Goal: Task Accomplishment & Management: Complete application form

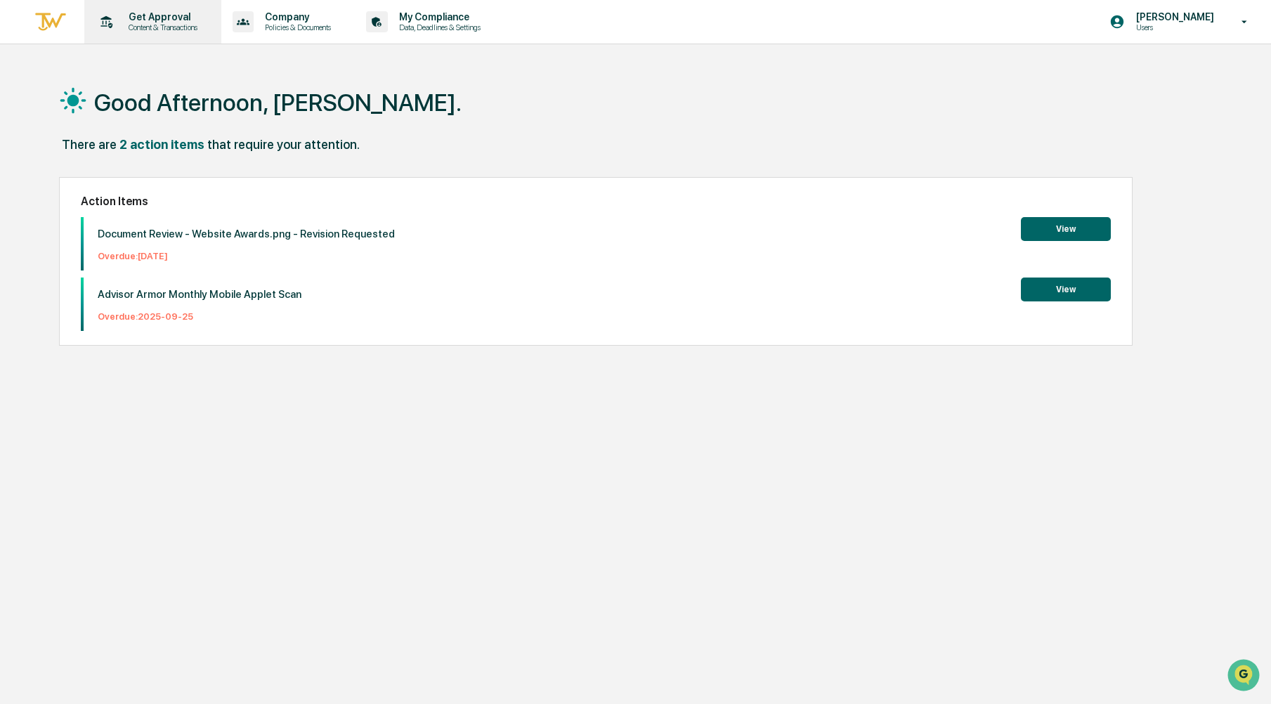
click at [178, 20] on p "Get Approval" at bounding box center [160, 16] width 87 height 11
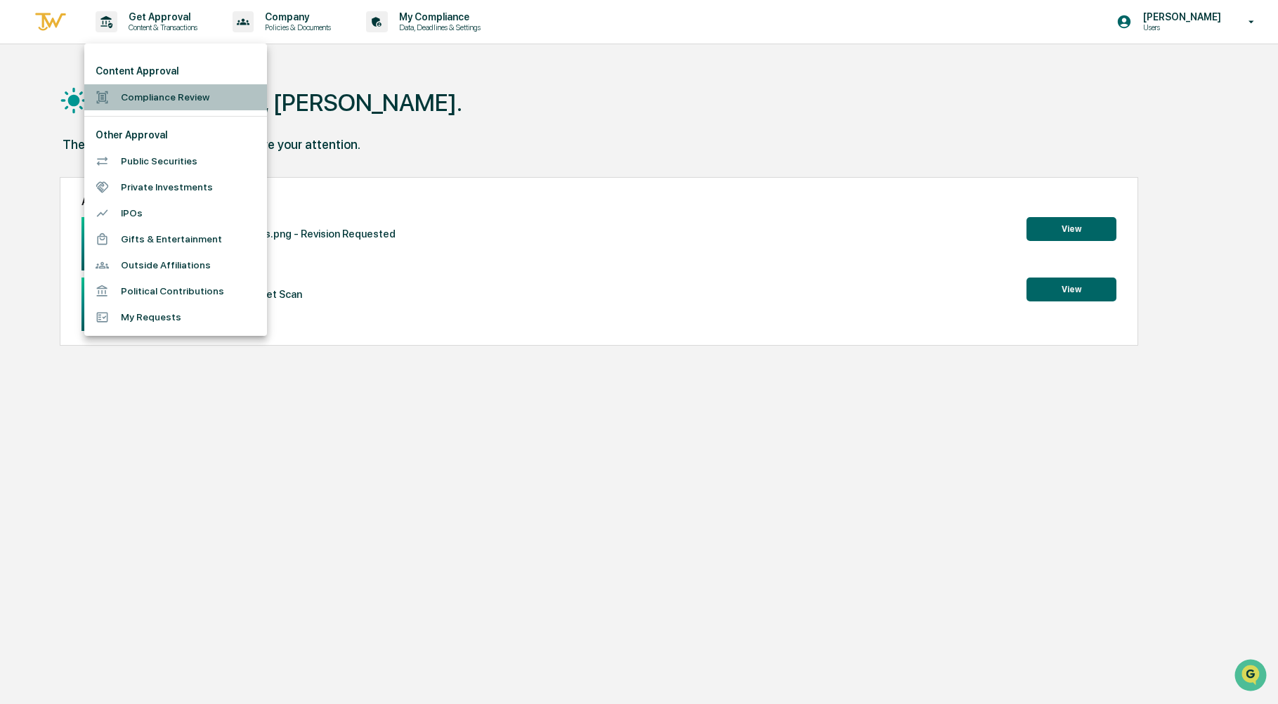
click at [152, 94] on li "Compliance Review" at bounding box center [175, 97] width 183 height 26
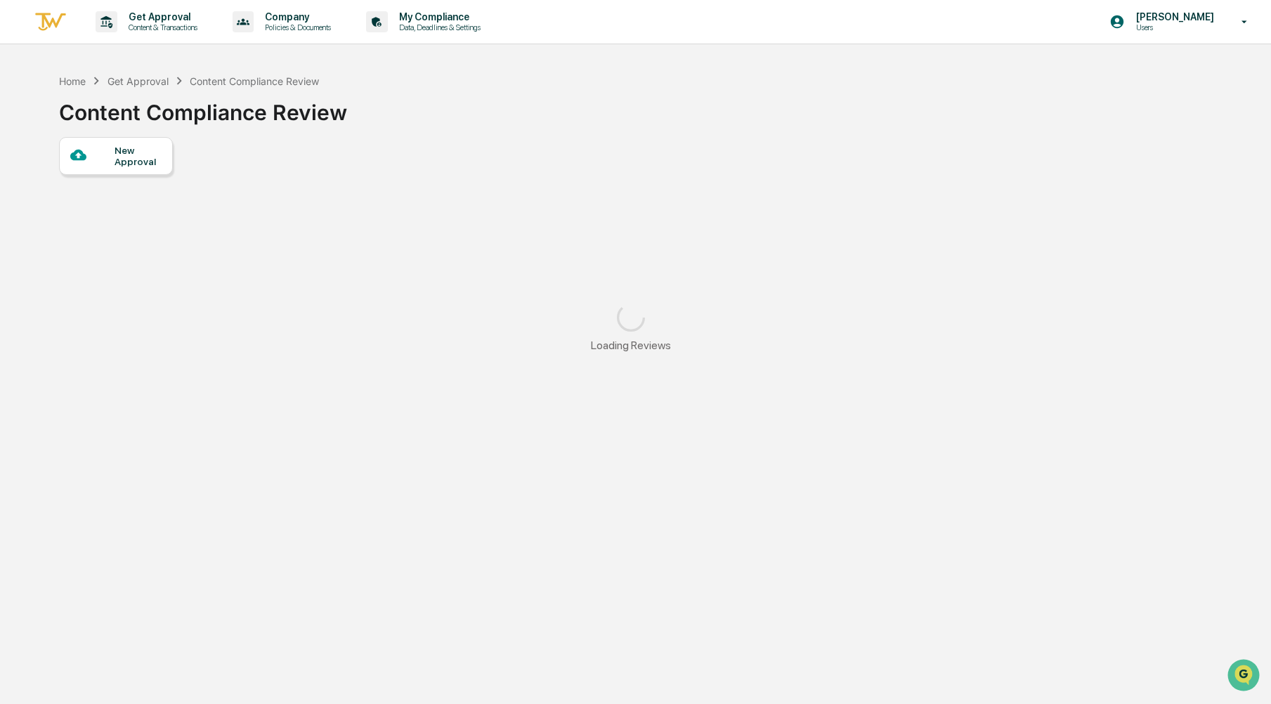
click at [127, 152] on div "New Approval" at bounding box center [137, 156] width 47 height 22
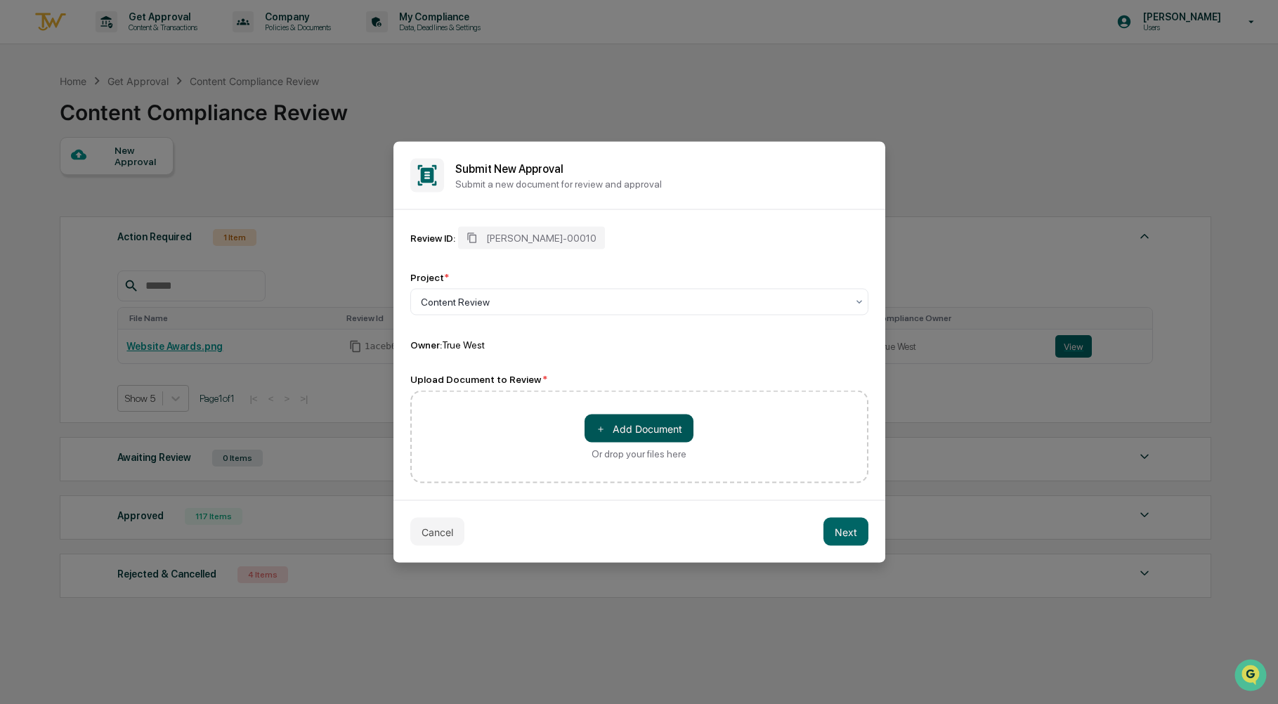
click at [625, 427] on button "＋ Add Document" at bounding box center [638, 428] width 109 height 28
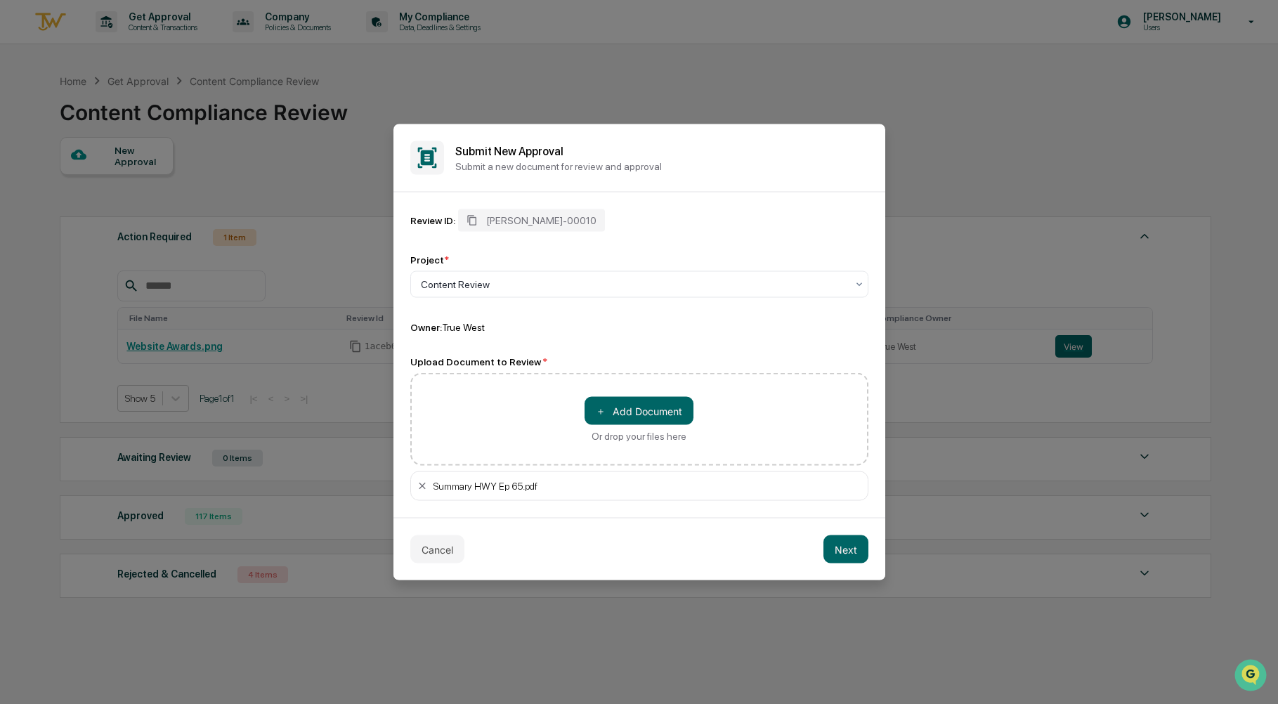
click at [603, 504] on div "Review ID: [PERSON_NAME]-00010 Project * Content Review Owner: True West Upload…" at bounding box center [639, 354] width 492 height 325
click at [838, 541] on button "Next" at bounding box center [845, 549] width 45 height 28
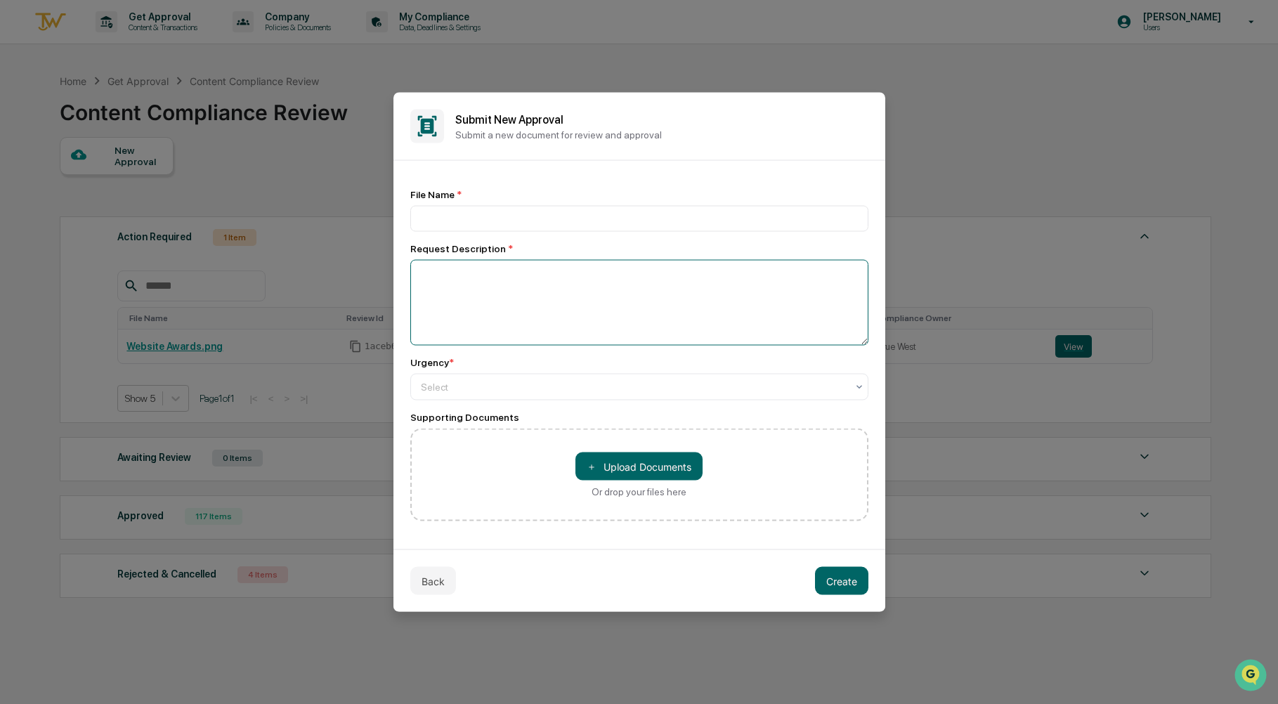
click at [590, 294] on textarea at bounding box center [639, 303] width 458 height 86
type textarea "*******"
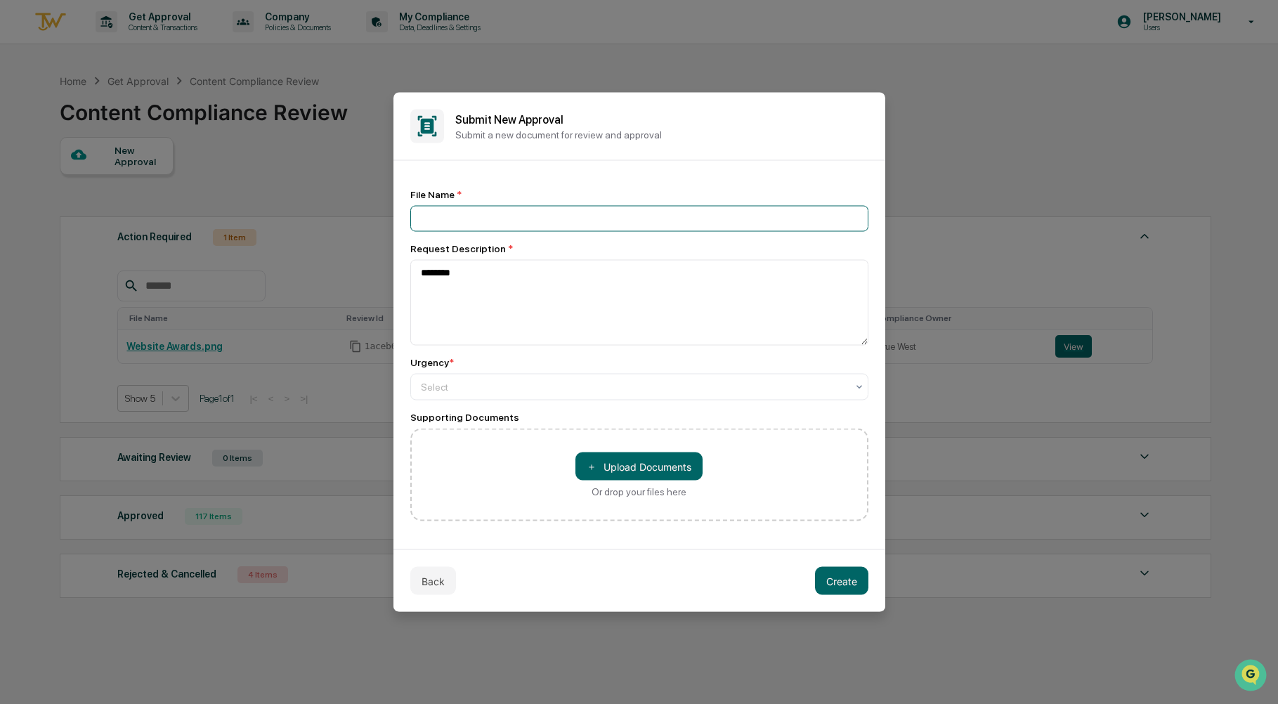
click at [596, 221] on input at bounding box center [639, 219] width 458 height 26
type input "**********"
click at [668, 365] on div "Urgency *" at bounding box center [639, 362] width 458 height 11
click at [674, 381] on div at bounding box center [634, 387] width 426 height 14
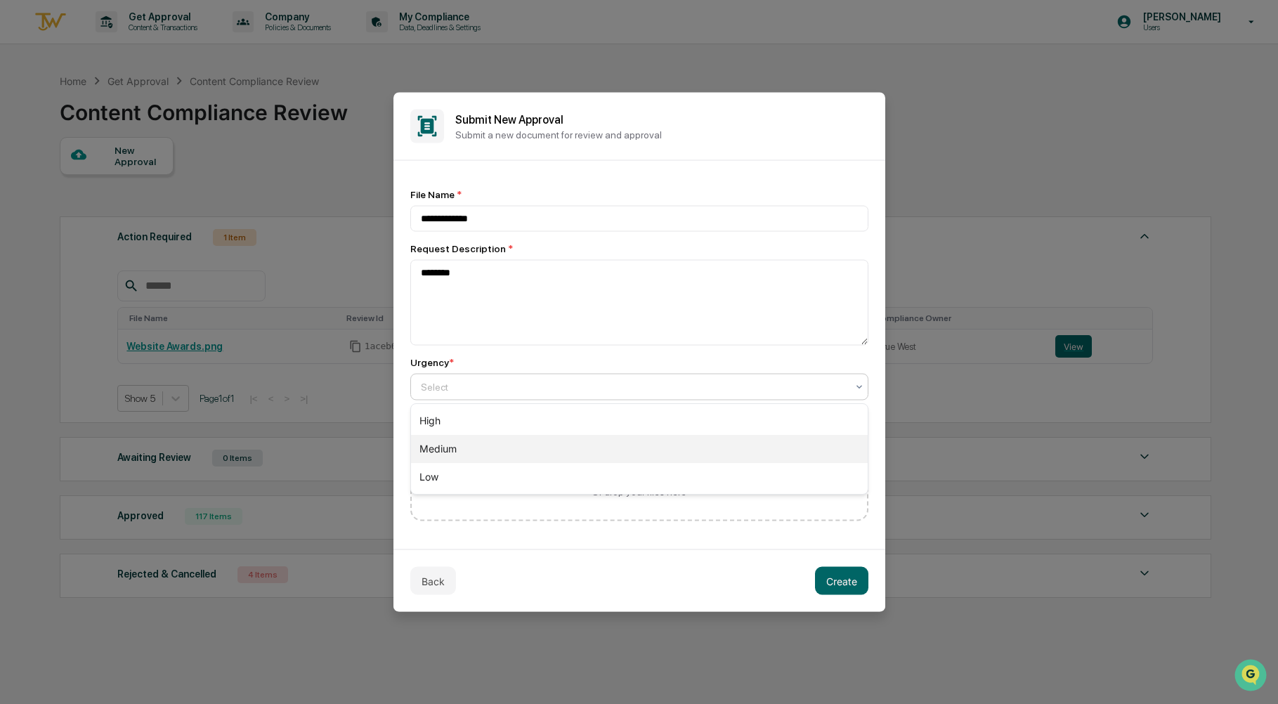
click at [620, 450] on div "Medium" at bounding box center [639, 449] width 457 height 28
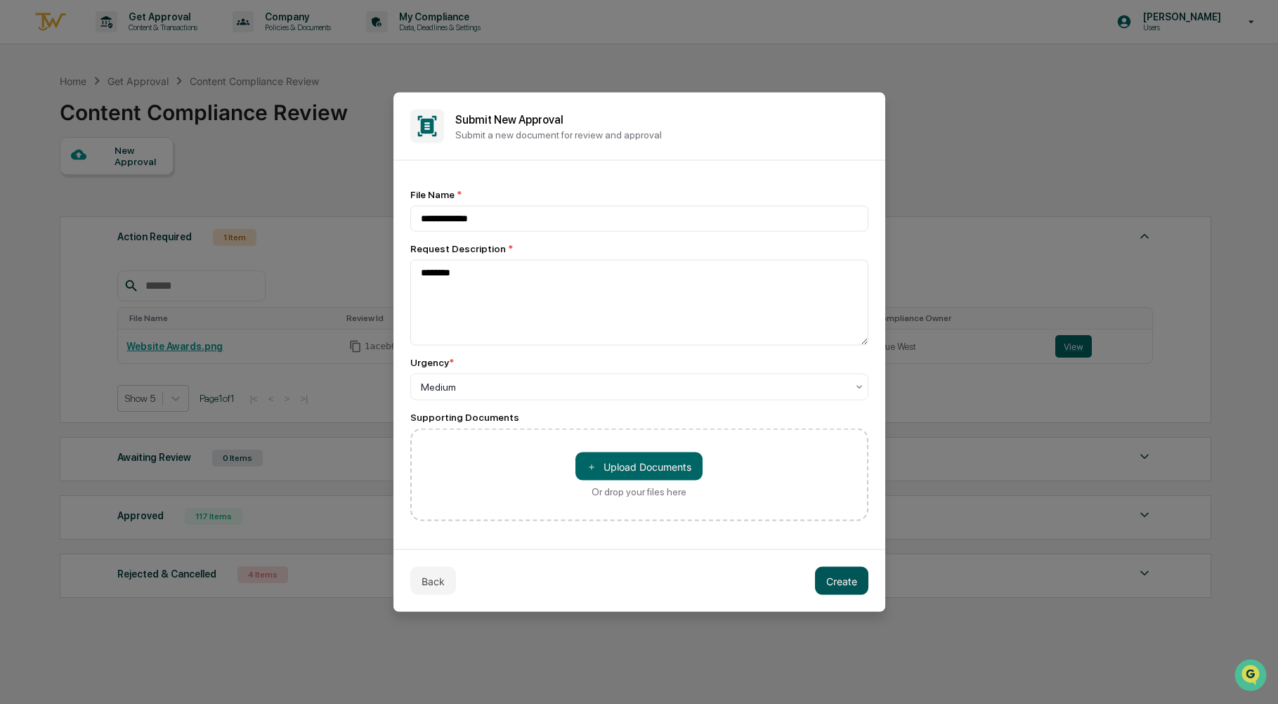
click at [836, 579] on button "Create" at bounding box center [841, 581] width 53 height 28
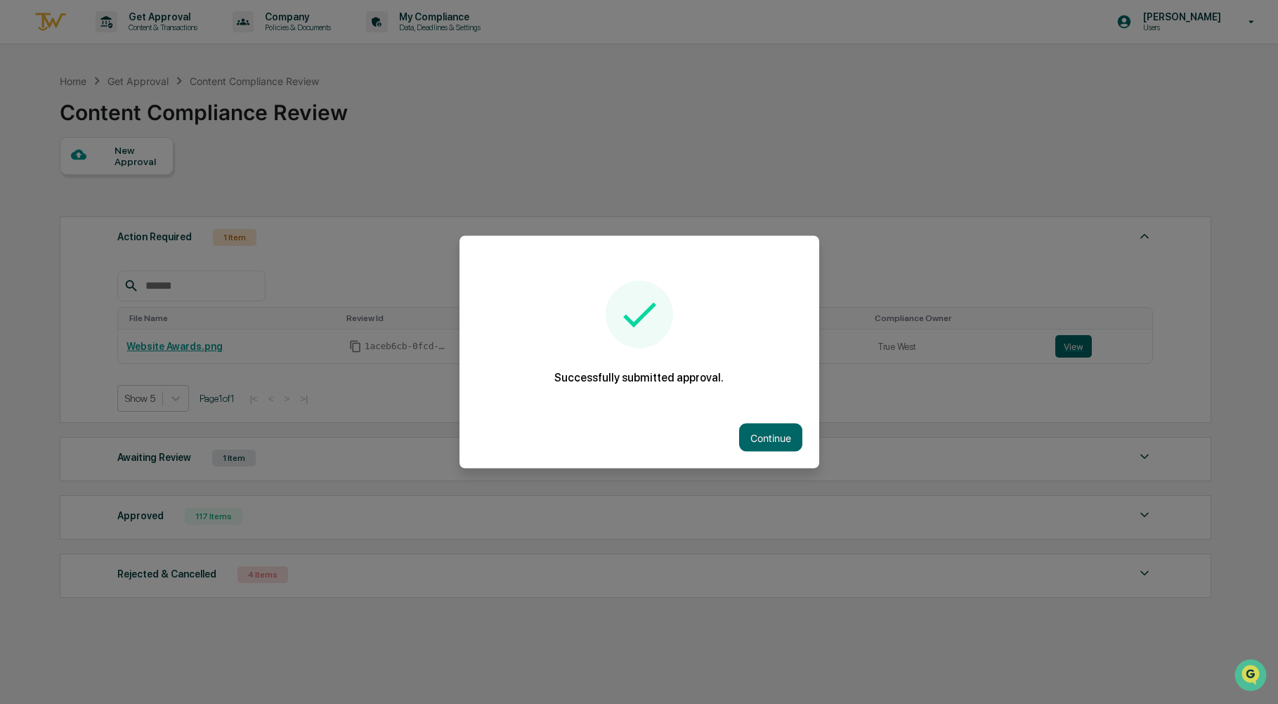
click at [773, 449] on div "Continue" at bounding box center [639, 438] width 360 height 62
click at [772, 436] on button "Continue" at bounding box center [770, 438] width 63 height 28
